Goal: Task Accomplishment & Management: Use online tool/utility

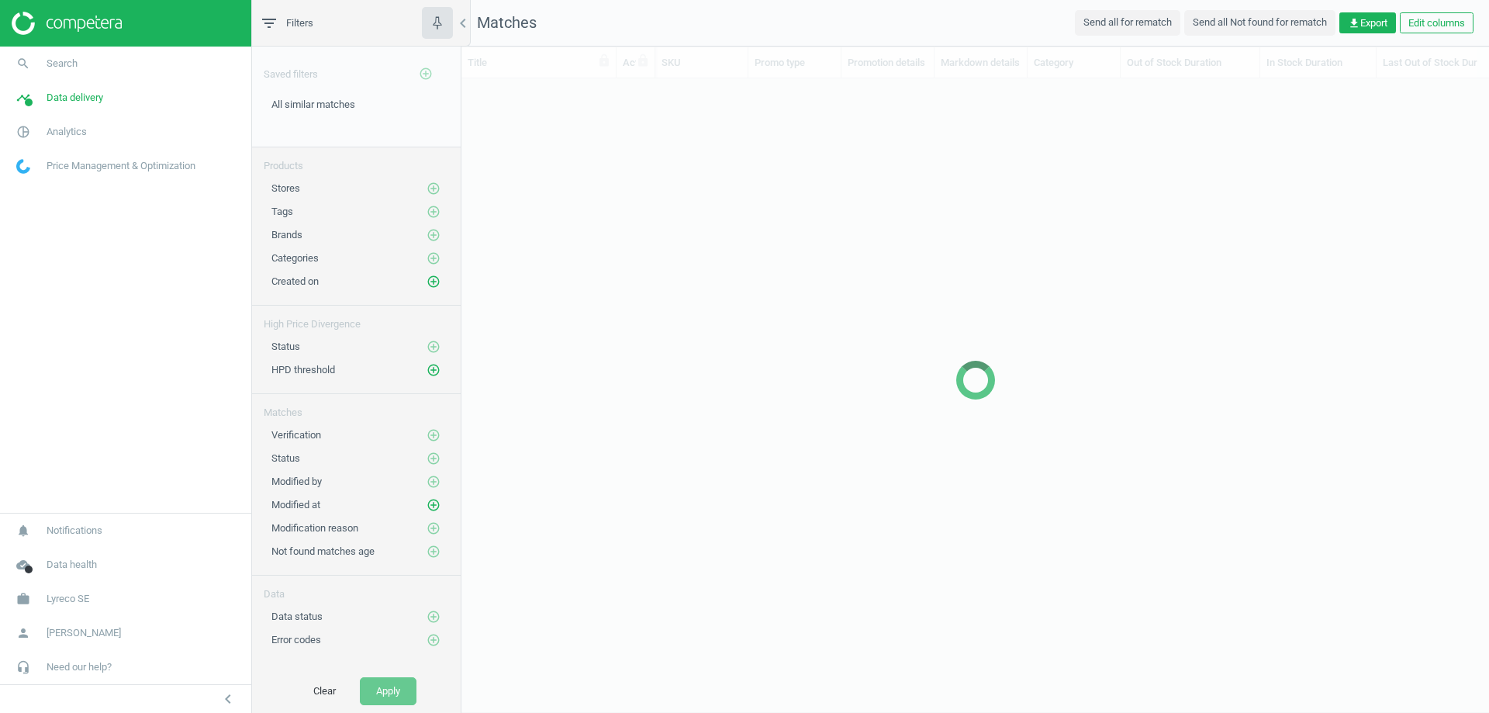
scroll to position [610, 1016]
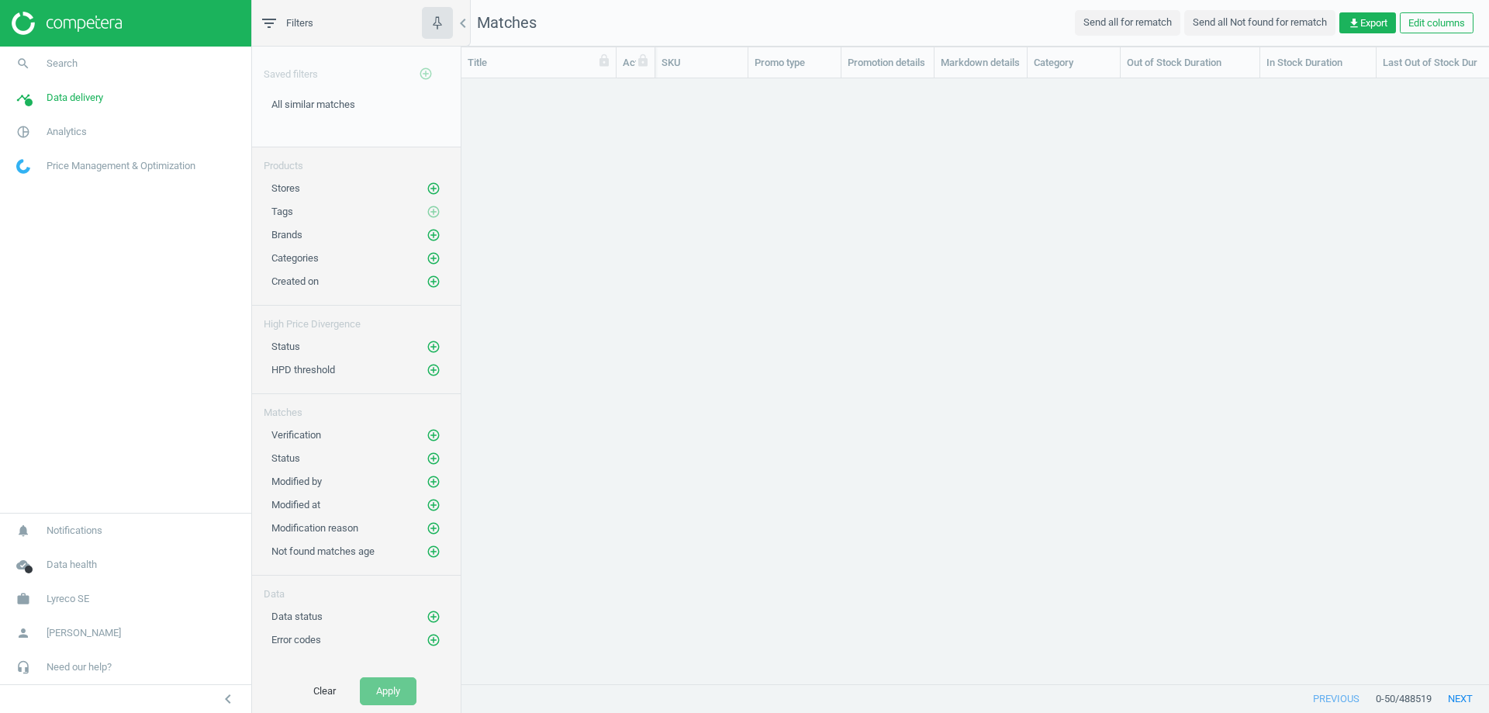
scroll to position [582, 1016]
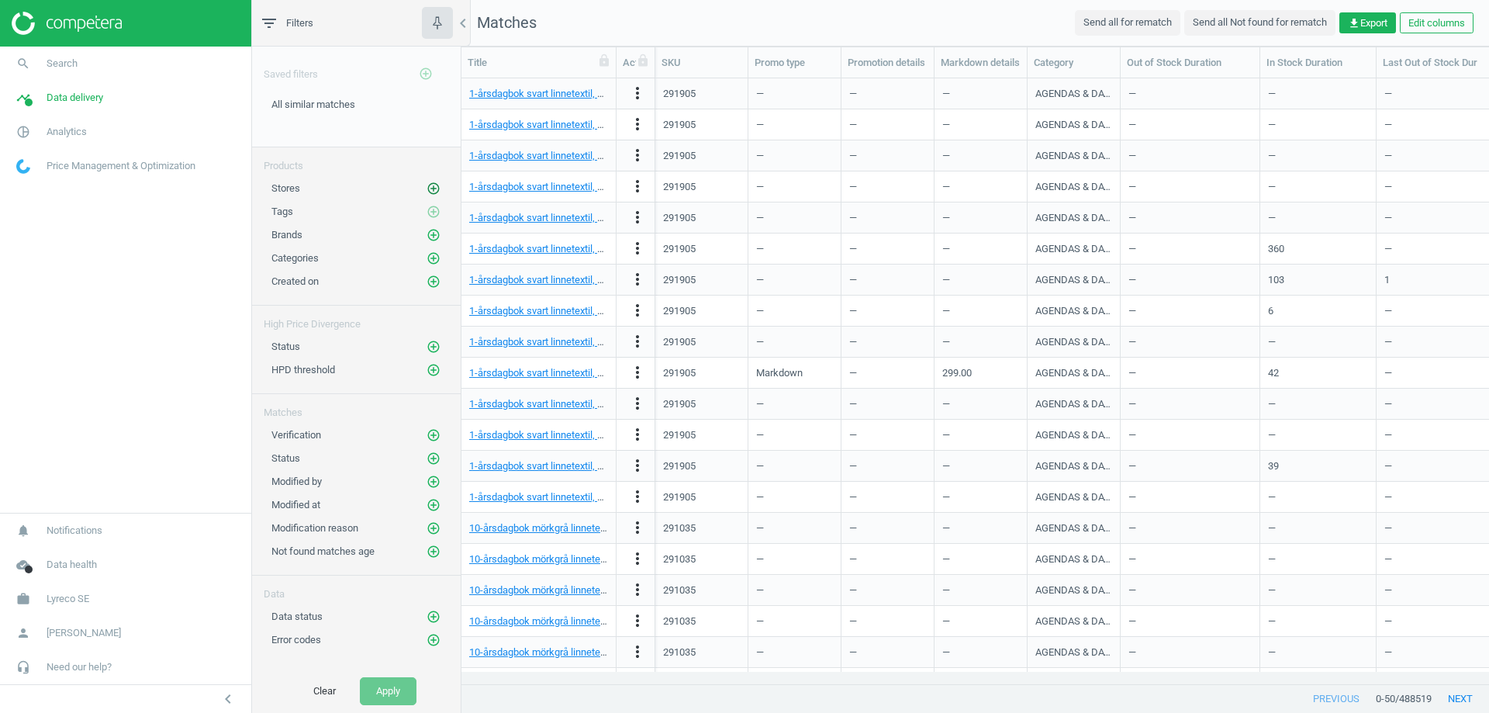
click at [428, 184] on icon "add_circle_outline" at bounding box center [434, 189] width 14 height 14
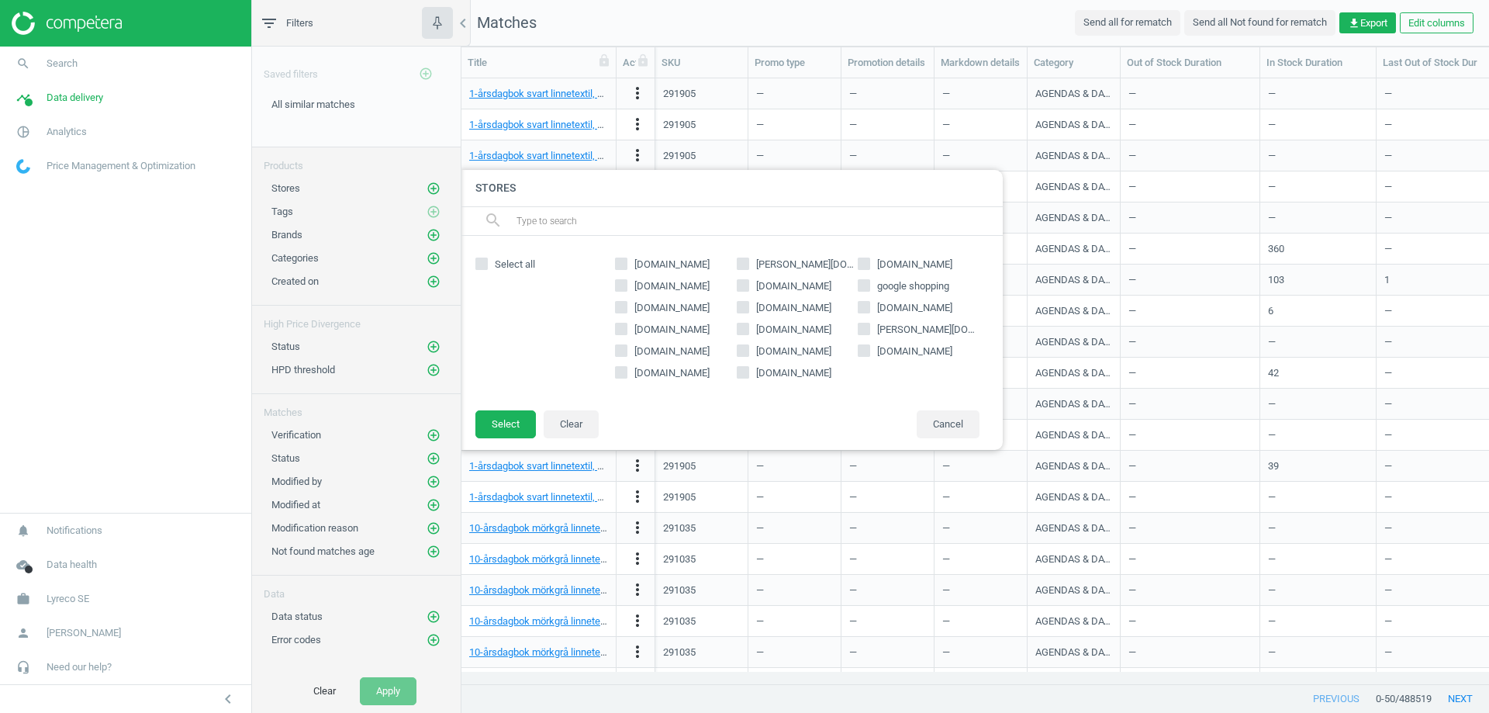
click at [626, 377] on input "[DOMAIN_NAME]" at bounding box center [622, 372] width 10 height 10
checkbox input "true"
click at [516, 423] on button "Select" at bounding box center [505, 424] width 61 height 28
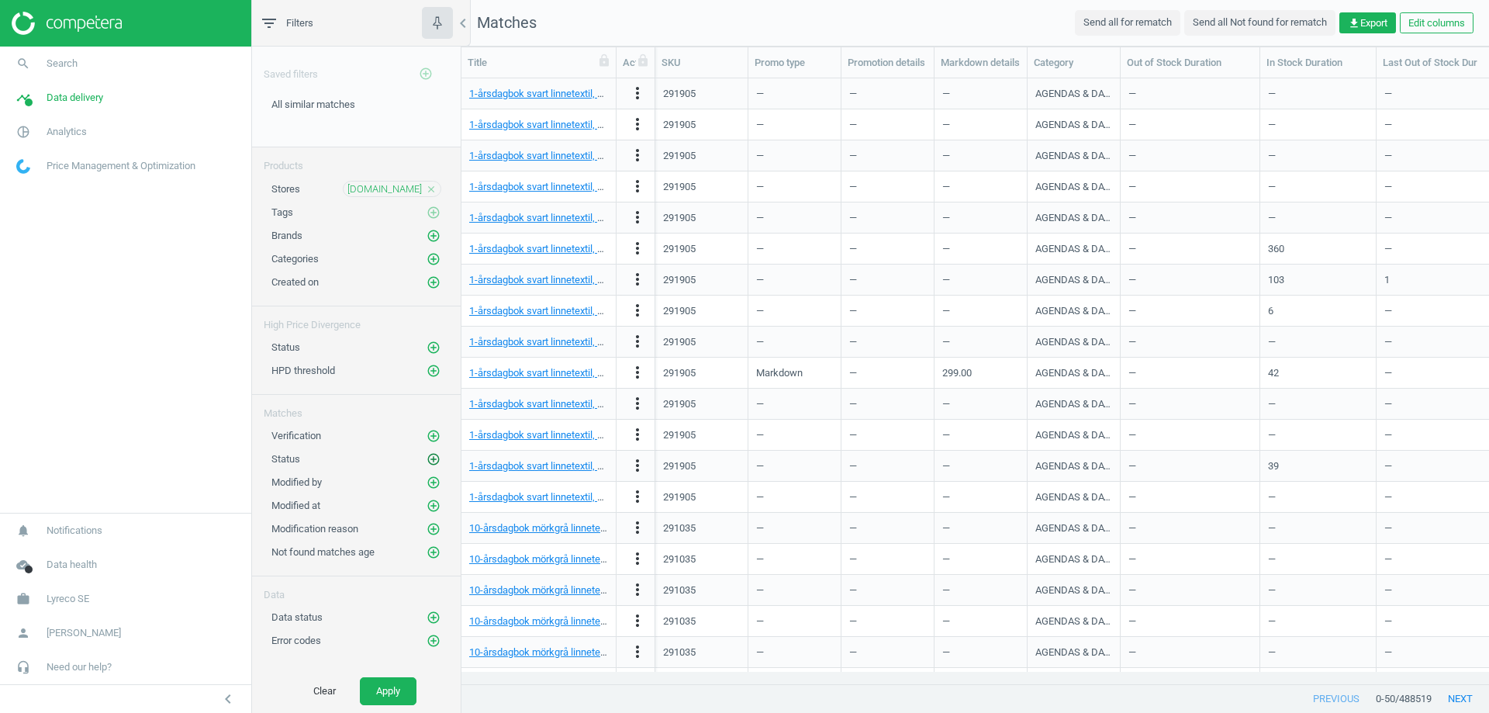
click at [430, 465] on icon "add_circle_outline" at bounding box center [434, 459] width 14 height 14
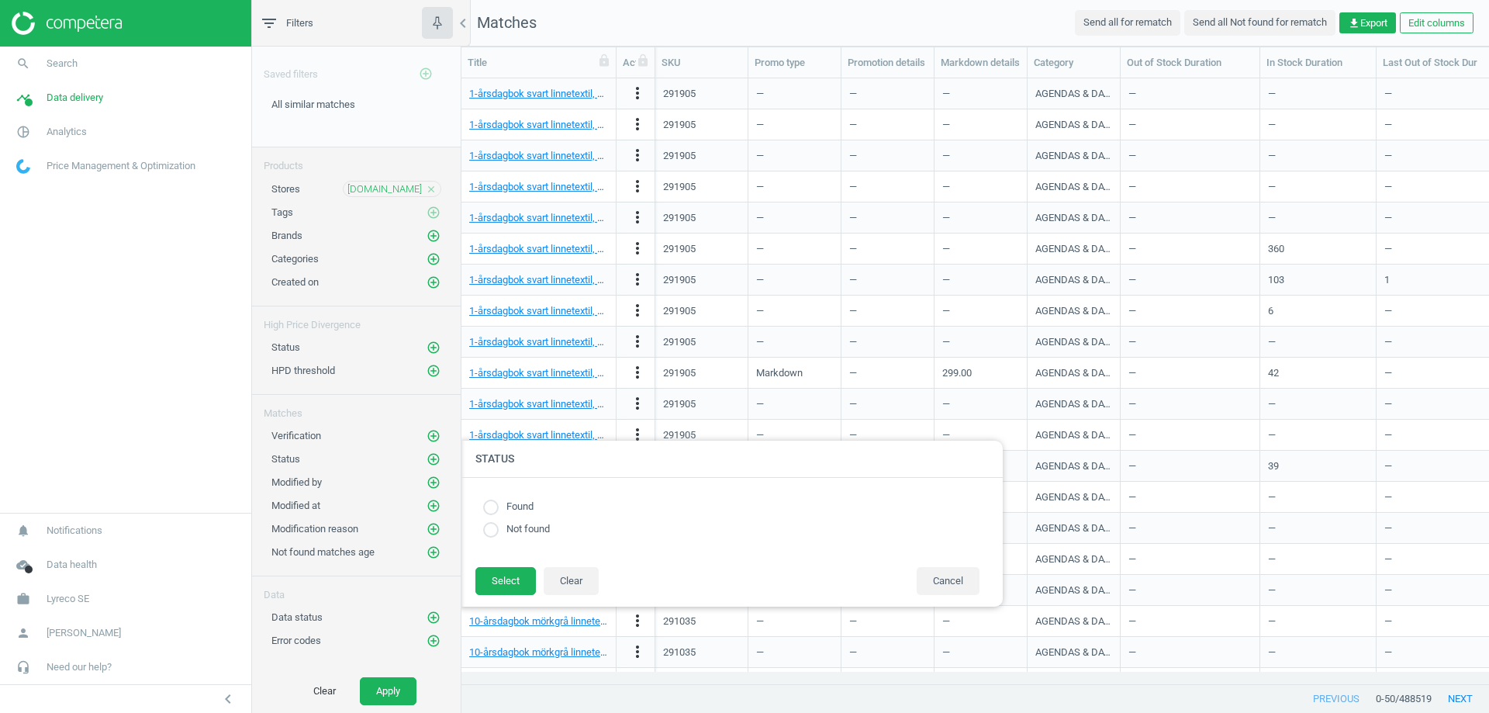
click at [496, 504] on input "radio" at bounding box center [491, 508] width 16 height 16
radio input "true"
click at [509, 585] on button "Select" at bounding box center [505, 581] width 61 height 28
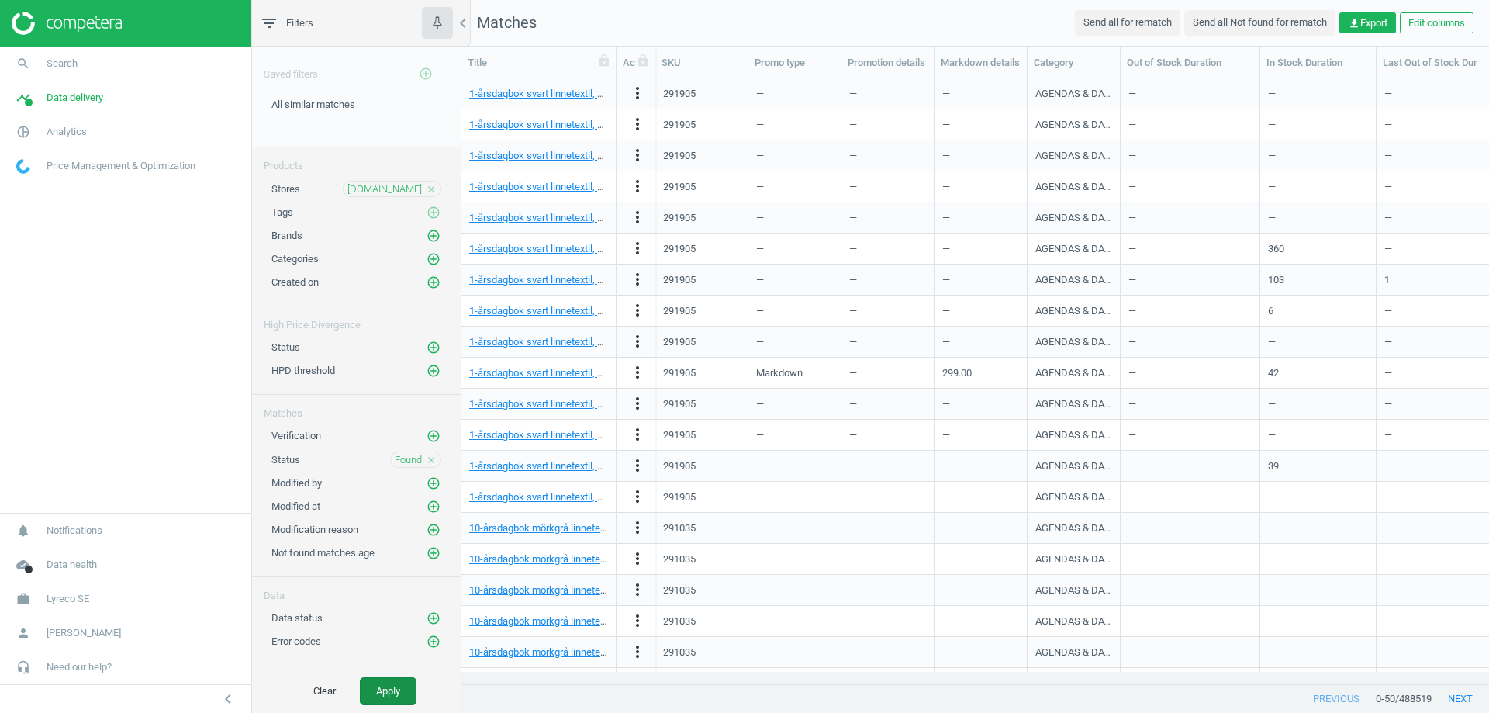
click at [394, 691] on button "Apply" at bounding box center [388, 691] width 57 height 28
click at [1351, 26] on icon "get_app" at bounding box center [1354, 23] width 12 height 12
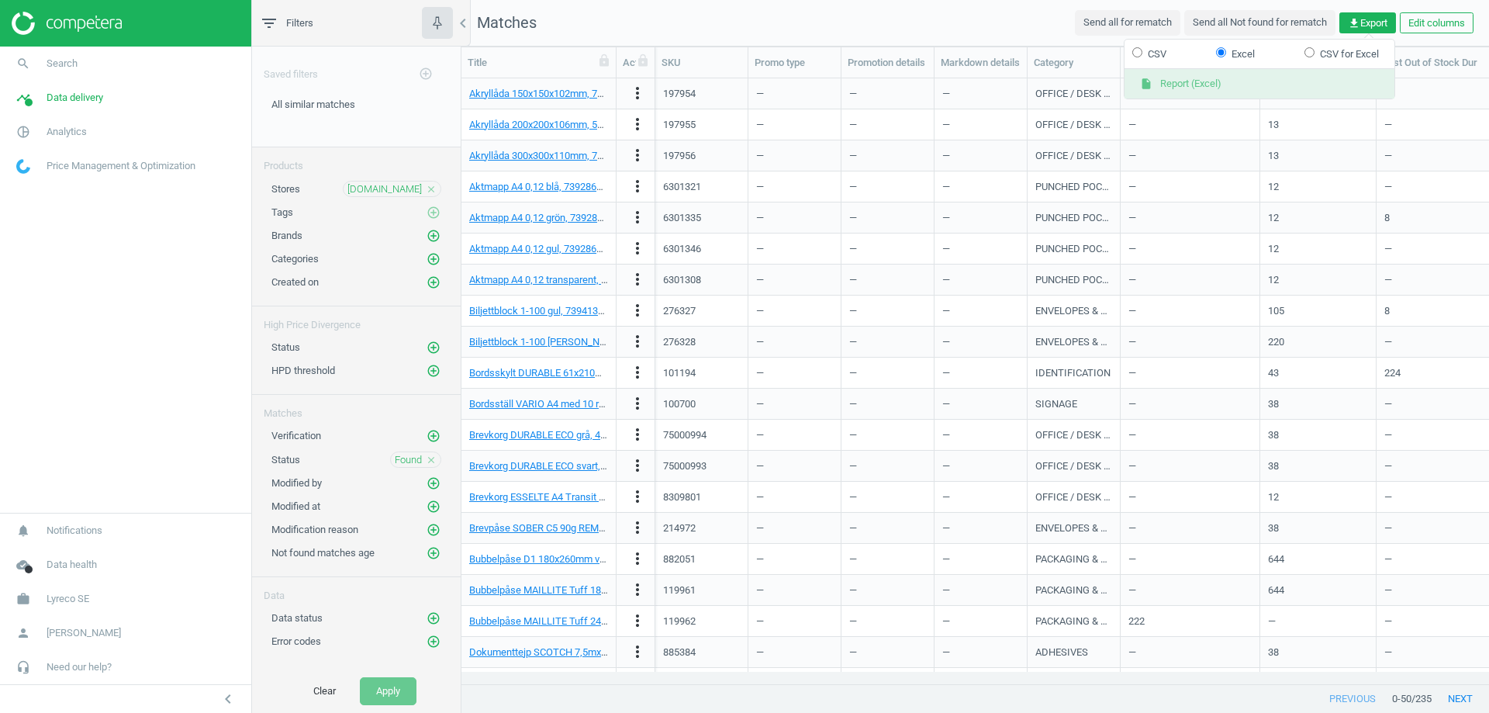
click at [1164, 82] on button "insert_drive_file Report (Excel)" at bounding box center [1260, 83] width 270 height 29
